Goal: Task Accomplishment & Management: Use online tool/utility

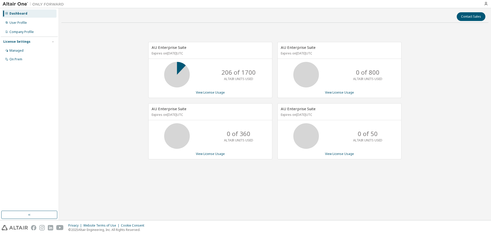
click at [19, 14] on div "Dashboard" at bounding box center [18, 14] width 18 height 4
click at [486, 5] on icon "button" at bounding box center [486, 4] width 4 height 4
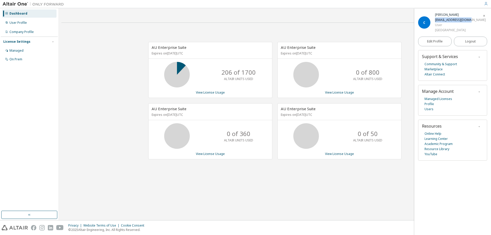
drag, startPoint x: 472, startPoint y: 20, endPoint x: 436, endPoint y: 20, distance: 36.3
click at [436, 20] on div "C [PERSON_NAME] [EMAIL_ADDRESS][DOMAIN_NAME] User [GEOGRAPHIC_DATA]" at bounding box center [452, 22] width 69 height 20
copy div "[EMAIL_ADDRESS][DOMAIN_NAME]"
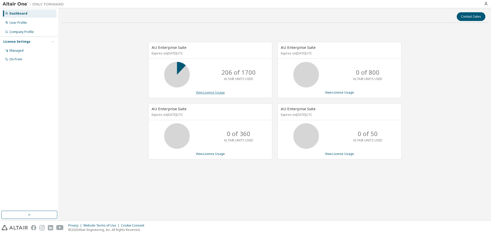
click at [213, 93] on link "View License Usage" at bounding box center [210, 92] width 29 height 4
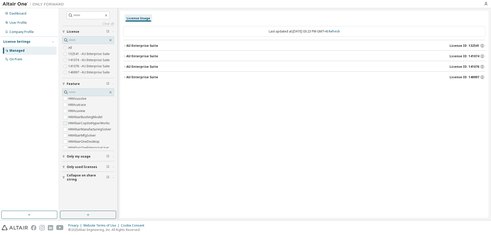
scroll to position [77, 0]
click at [77, 91] on input "text" at bounding box center [89, 92] width 40 height 5
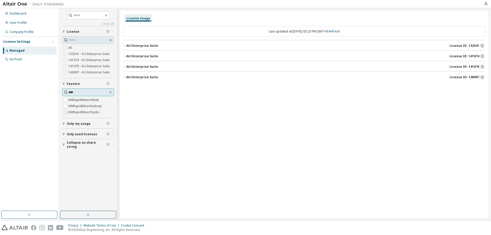
type input "****"
click at [76, 112] on label "HWRapidMinerStudio" at bounding box center [84, 112] width 32 height 6
click at [160, 43] on button "AU Enterprise Suite License ID: 132541" at bounding box center [304, 45] width 362 height 11
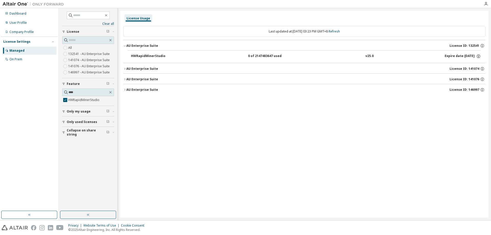
drag, startPoint x: 167, startPoint y: 55, endPoint x: 129, endPoint y: 55, distance: 37.6
click at [129, 55] on div "HWRapidMinerStudio 0 of 2147483647 used v25.0 Expire date: 2025-11-01" at bounding box center [304, 55] width 353 height 10
click at [274, 57] on div "0 of 2147483647 used" at bounding box center [271, 56] width 46 height 5
click at [274, 71] on div "AU Enterprise Suite License ID: 141074" at bounding box center [305, 68] width 359 height 5
click at [283, 90] on div "AU Enterprise Suite License ID: 141076" at bounding box center [305, 92] width 359 height 5
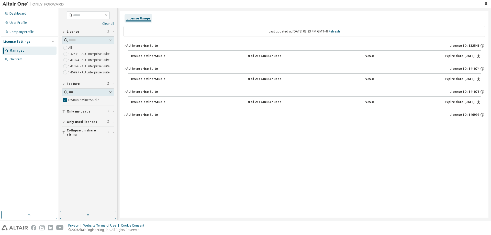
click at [290, 114] on div "AU Enterprise Suite License ID: 146997" at bounding box center [305, 115] width 359 height 5
click at [144, 126] on div "HWRapidMinerStudio" at bounding box center [154, 125] width 46 height 5
drag, startPoint x: 128, startPoint y: 125, endPoint x: 164, endPoint y: 130, distance: 36.2
click at [164, 130] on div "HWRapidMinerStudio 0 of 2147483647 used v25.0 Expire date: 2026-07-15" at bounding box center [304, 124] width 353 height 10
copy div "HWRapidMinerStudio"
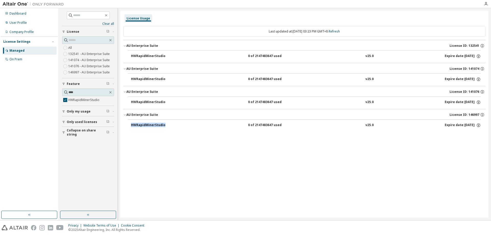
drag, startPoint x: 470, startPoint y: 116, endPoint x: 480, endPoint y: 115, distance: 10.2
click at [480, 115] on div "License ID: 146997" at bounding box center [468, 115] width 36 height 5
drag, startPoint x: 479, startPoint y: 115, endPoint x: 470, endPoint y: 116, distance: 9.3
click at [470, 116] on span "License ID: 146997" at bounding box center [465, 115] width 30 height 4
click at [483, 115] on icon "button" at bounding box center [482, 115] width 5 height 5
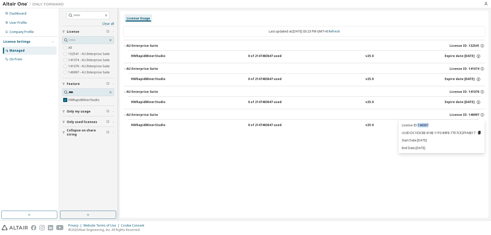
drag, startPoint x: 438, startPoint y: 125, endPoint x: 418, endPoint y: 126, distance: 20.3
click at [418, 126] on p "License ID: 146997" at bounding box center [442, 125] width 80 height 4
click at [479, 132] on icon at bounding box center [479, 133] width 3 height 4
click at [480, 133] on icon at bounding box center [479, 133] width 3 height 4
